Goal: Task Accomplishment & Management: Use online tool/utility

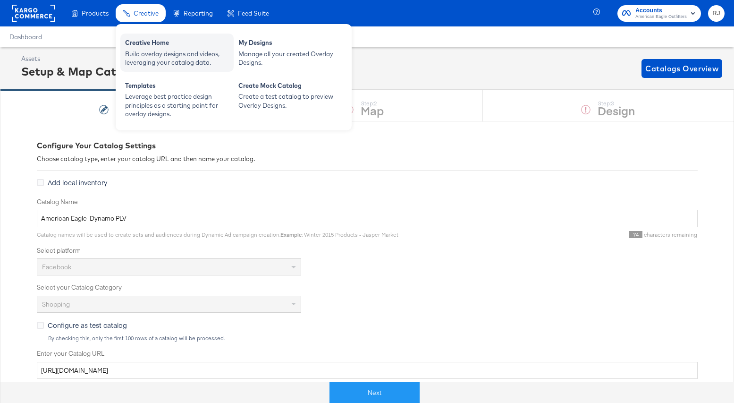
click at [144, 46] on div "Creative Home" at bounding box center [177, 43] width 104 height 11
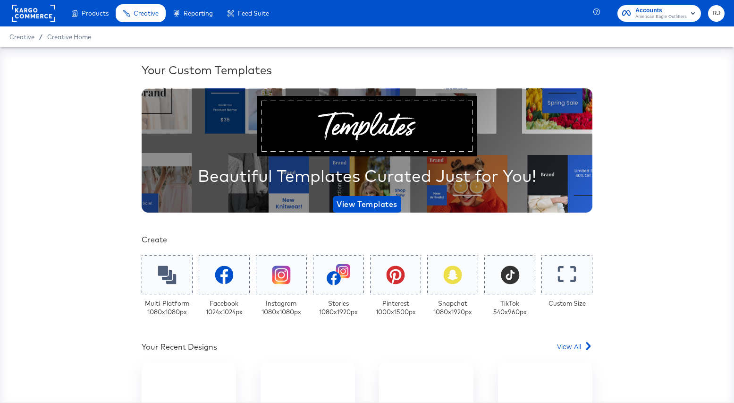
scroll to position [41, 0]
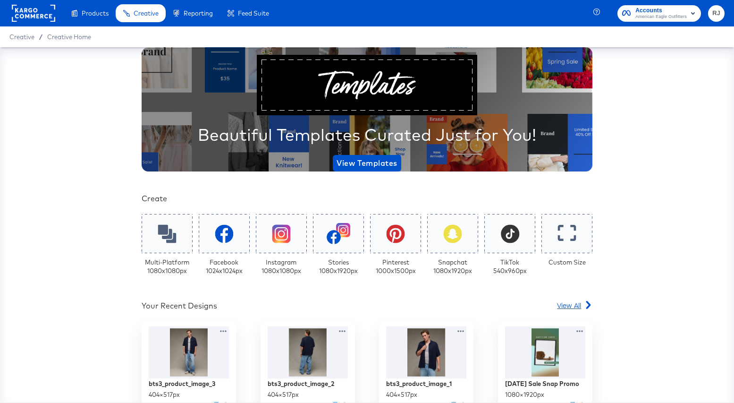
click at [573, 304] on span "View All" at bounding box center [569, 304] width 24 height 9
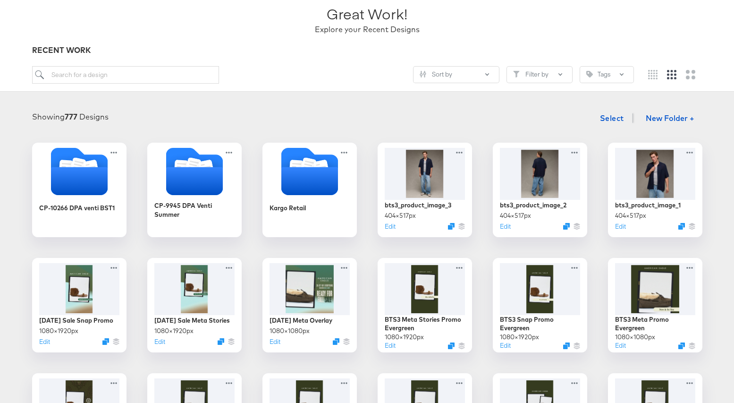
scroll to position [67, 0]
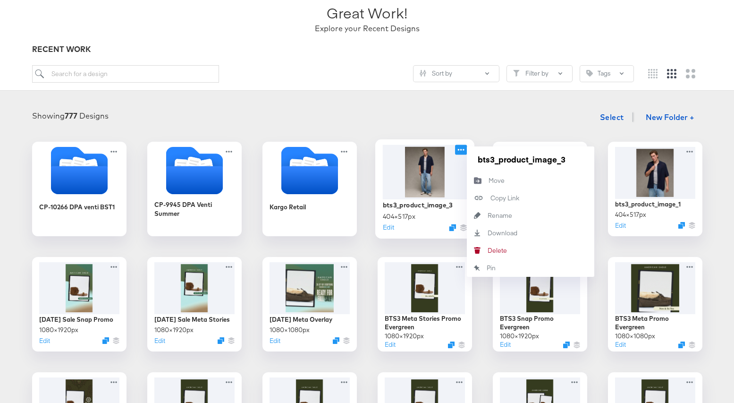
click at [459, 148] on icon at bounding box center [461, 149] width 12 height 10
click at [488, 215] on div "Rename Rename" at bounding box center [488, 215] width 0 height 0
drag, startPoint x: 527, startPoint y: 159, endPoint x: 465, endPoint y: 157, distance: 61.4
click at [465, 157] on div "bts3_product_image_3 404 × 517 px Edit bts3_product_image_3 Move Move Copy Link…" at bounding box center [425, 189] width 94 height 94
drag, startPoint x: 556, startPoint y: 160, endPoint x: 459, endPoint y: 159, distance: 96.3
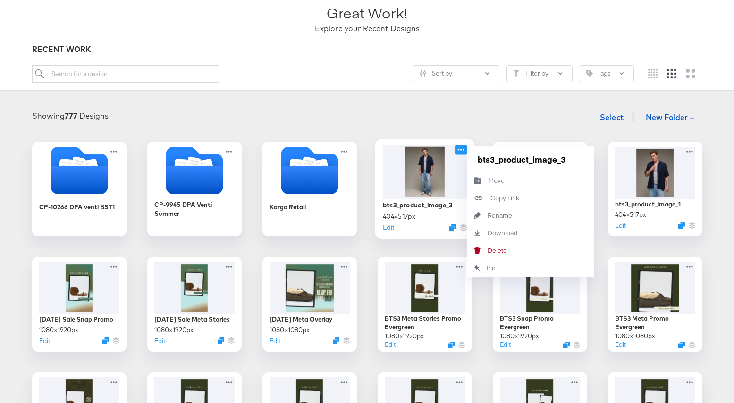
click at [459, 159] on div "bts3_product_image_3 404 × 517 px Edit bts3_product_image_3 Move Move Copy Link…" at bounding box center [425, 189] width 94 height 94
click at [108, 73] on input "search" at bounding box center [125, 73] width 187 height 17
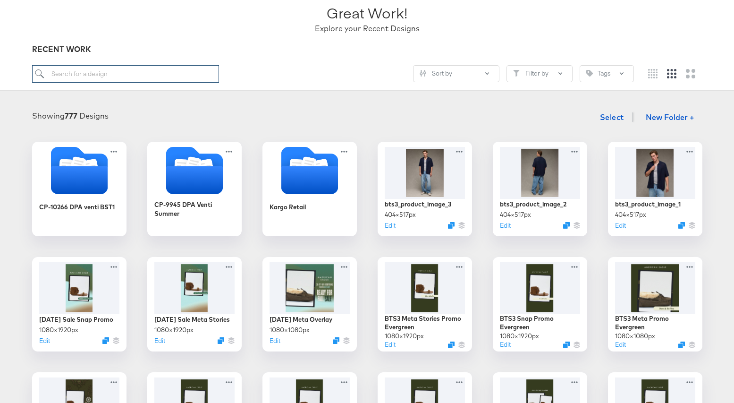
click at [108, 73] on input "search" at bounding box center [125, 73] width 187 height 17
paste input "bts3_product_image"
type input "bts3_product_image"
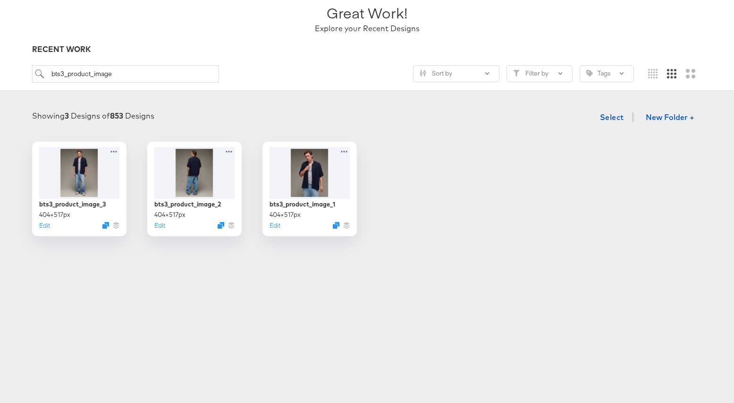
click at [150, 42] on div "Great Work! Explore your Recent Designs" at bounding box center [367, 14] width 670 height 59
click at [316, 178] on div at bounding box center [309, 171] width 84 height 54
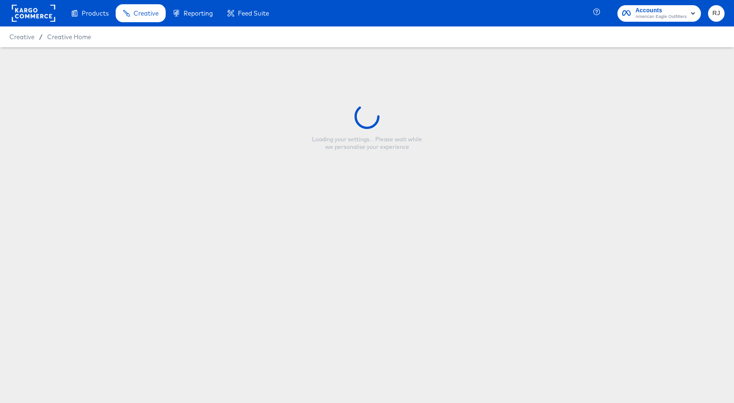
type input "bts3_product_image_1"
